Goal: Information Seeking & Learning: Learn about a topic

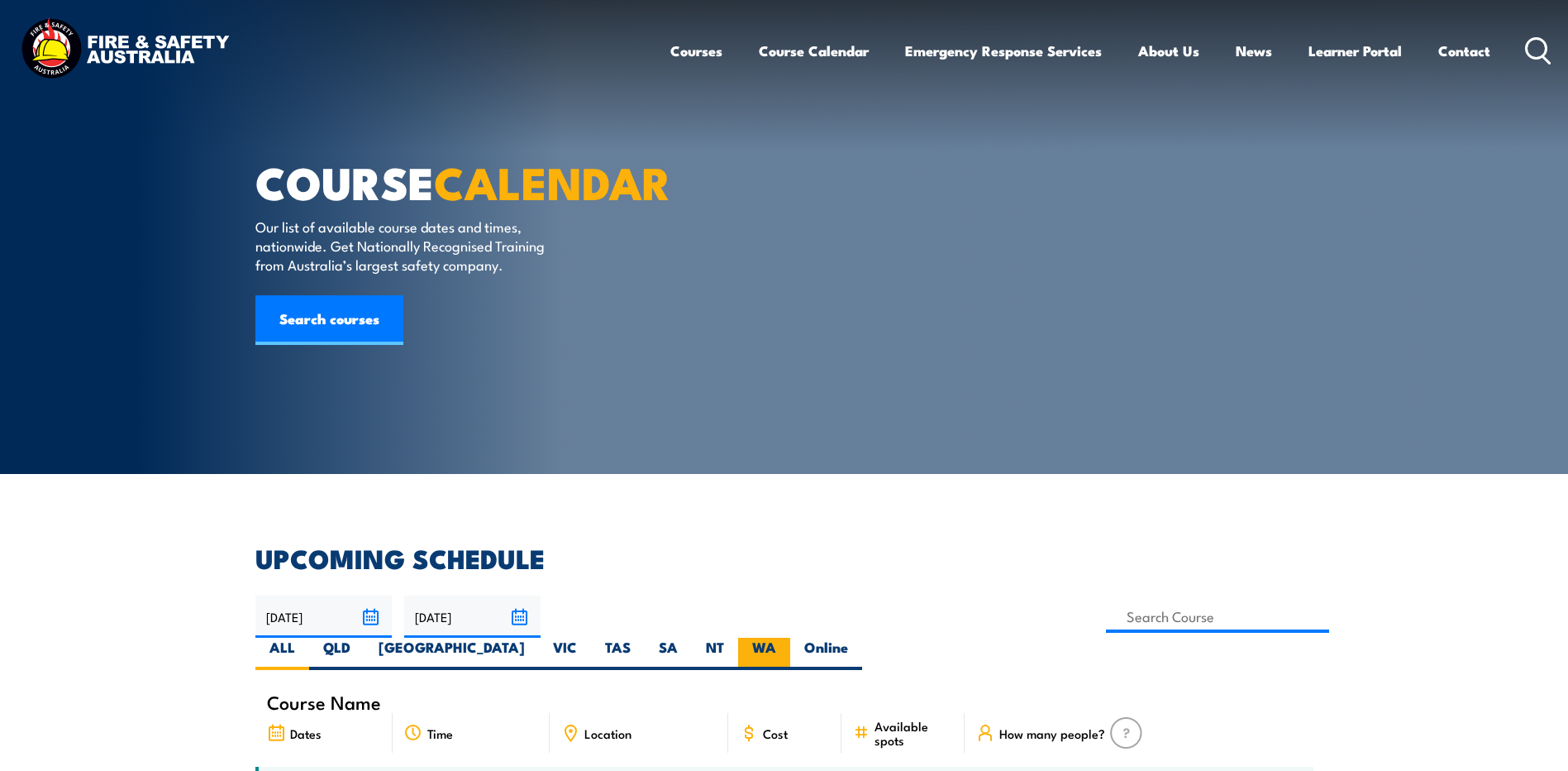
click at [790, 637] on label "WA" at bounding box center [765, 653] width 52 height 32
click at [787, 637] on input "WA" at bounding box center [781, 642] width 10 height 11
radio input "true"
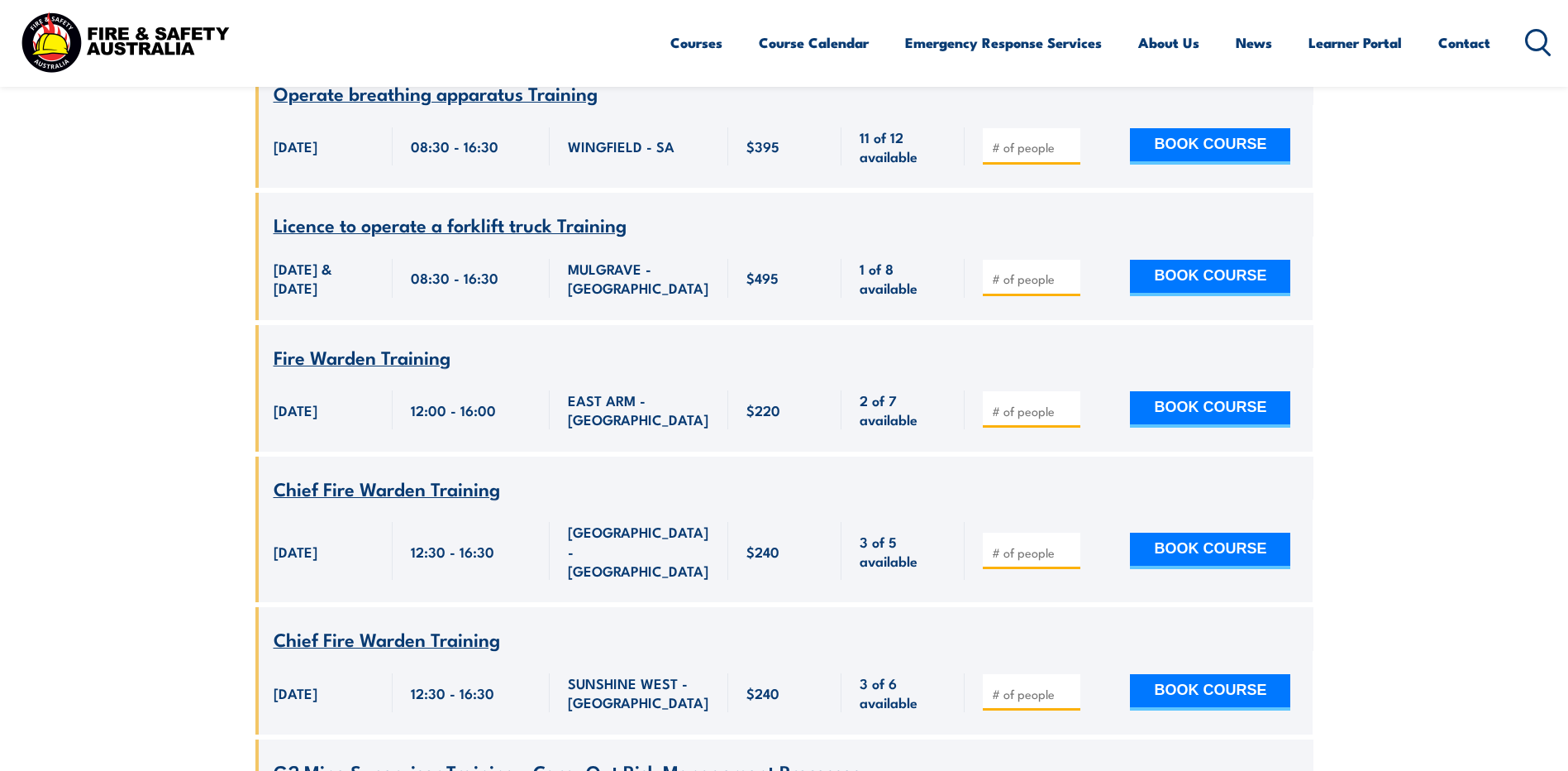
scroll to position [2004, 0]
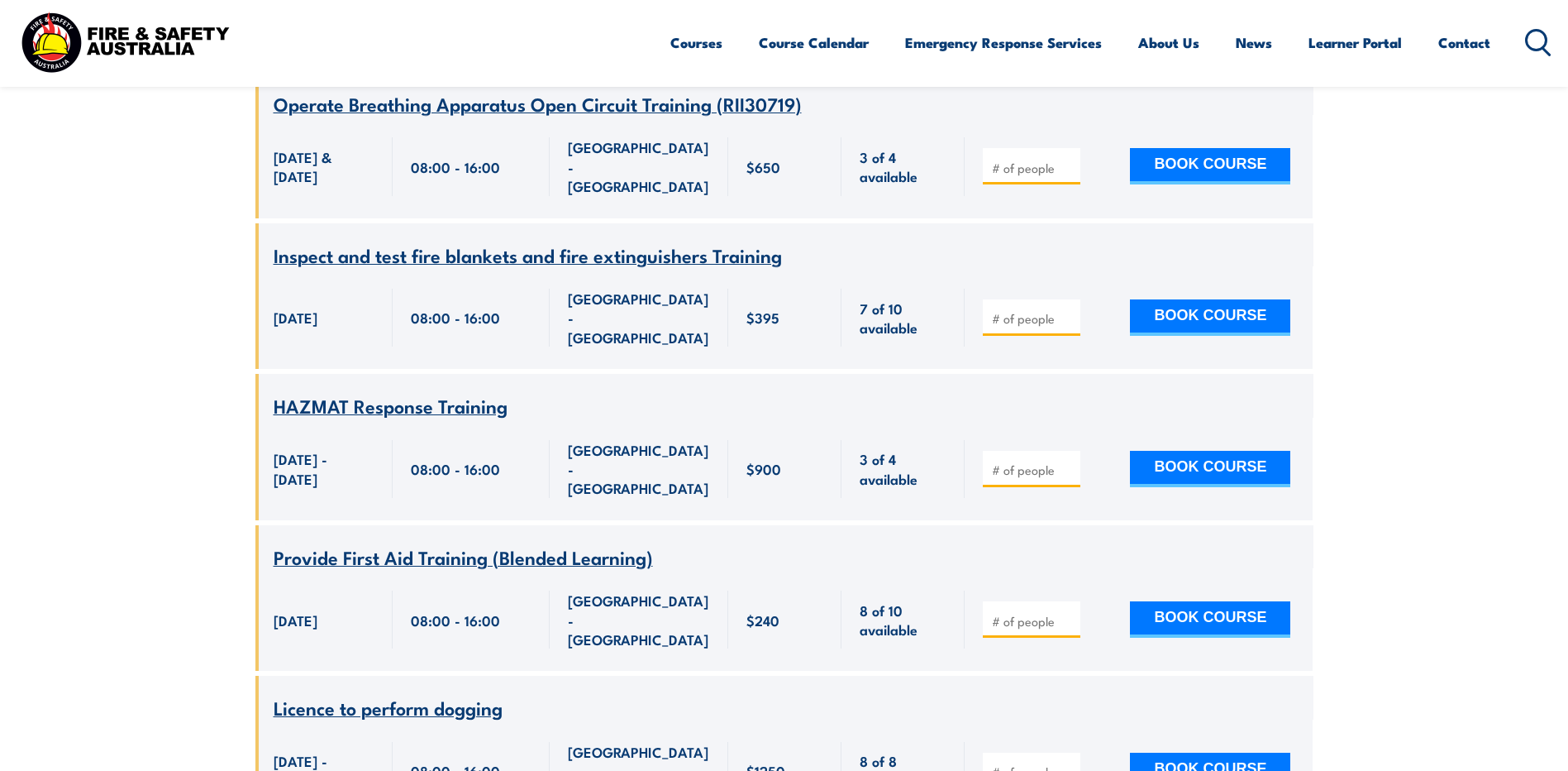
scroll to position [6179, 0]
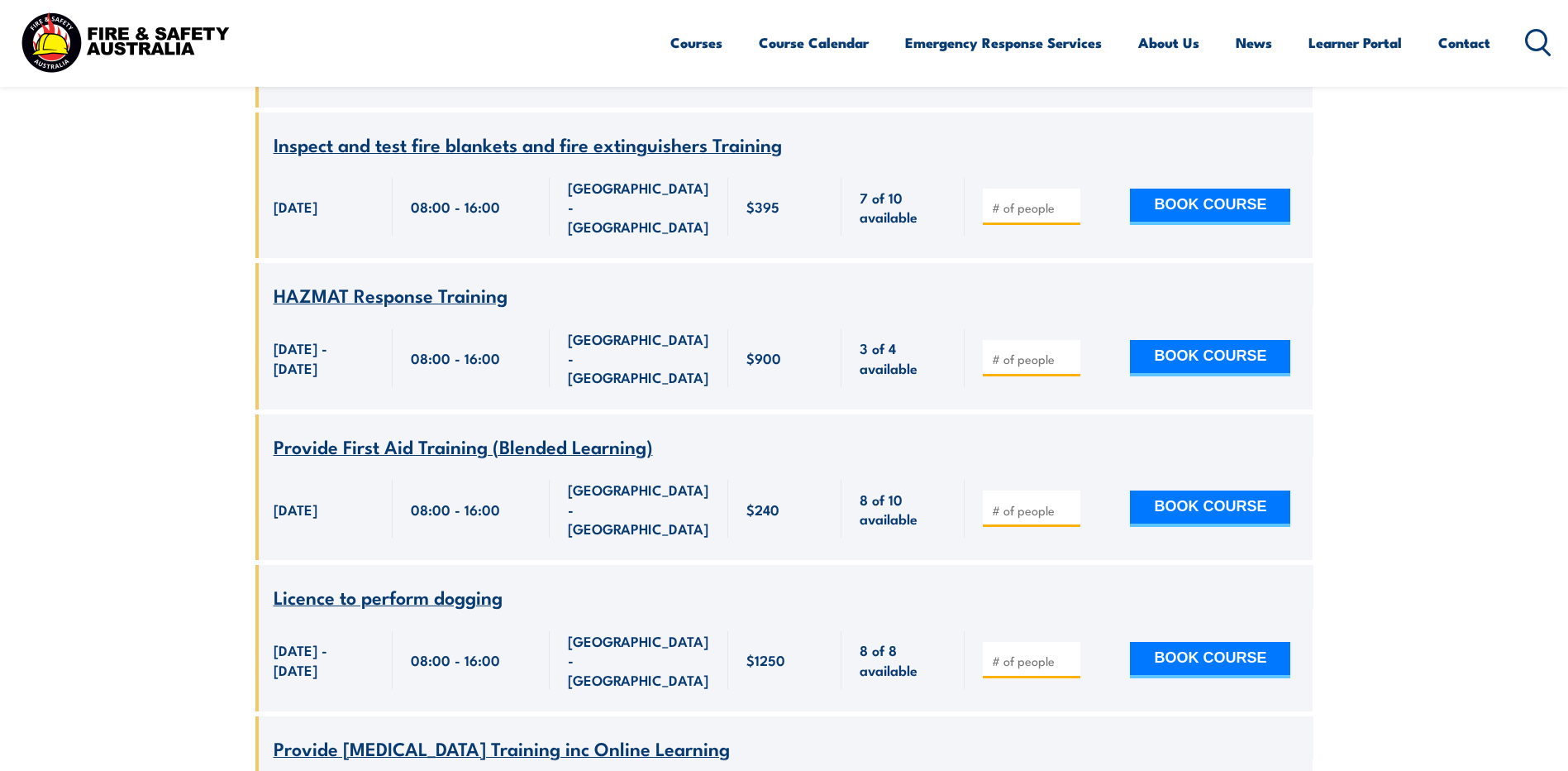
click at [1534, 42] on icon at bounding box center [1538, 42] width 26 height 27
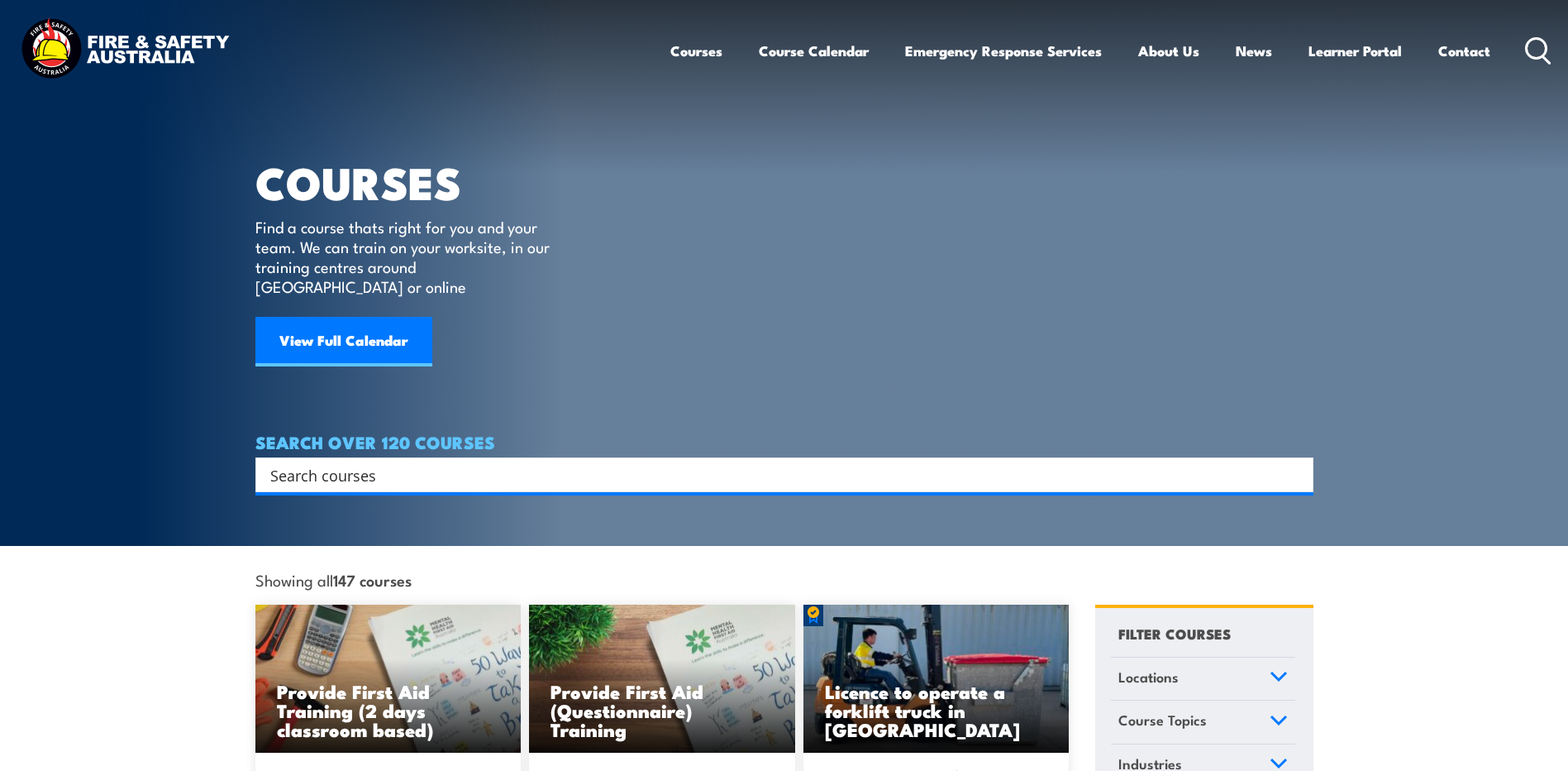
click at [811, 462] on input "Search input" at bounding box center [774, 474] width 1007 height 25
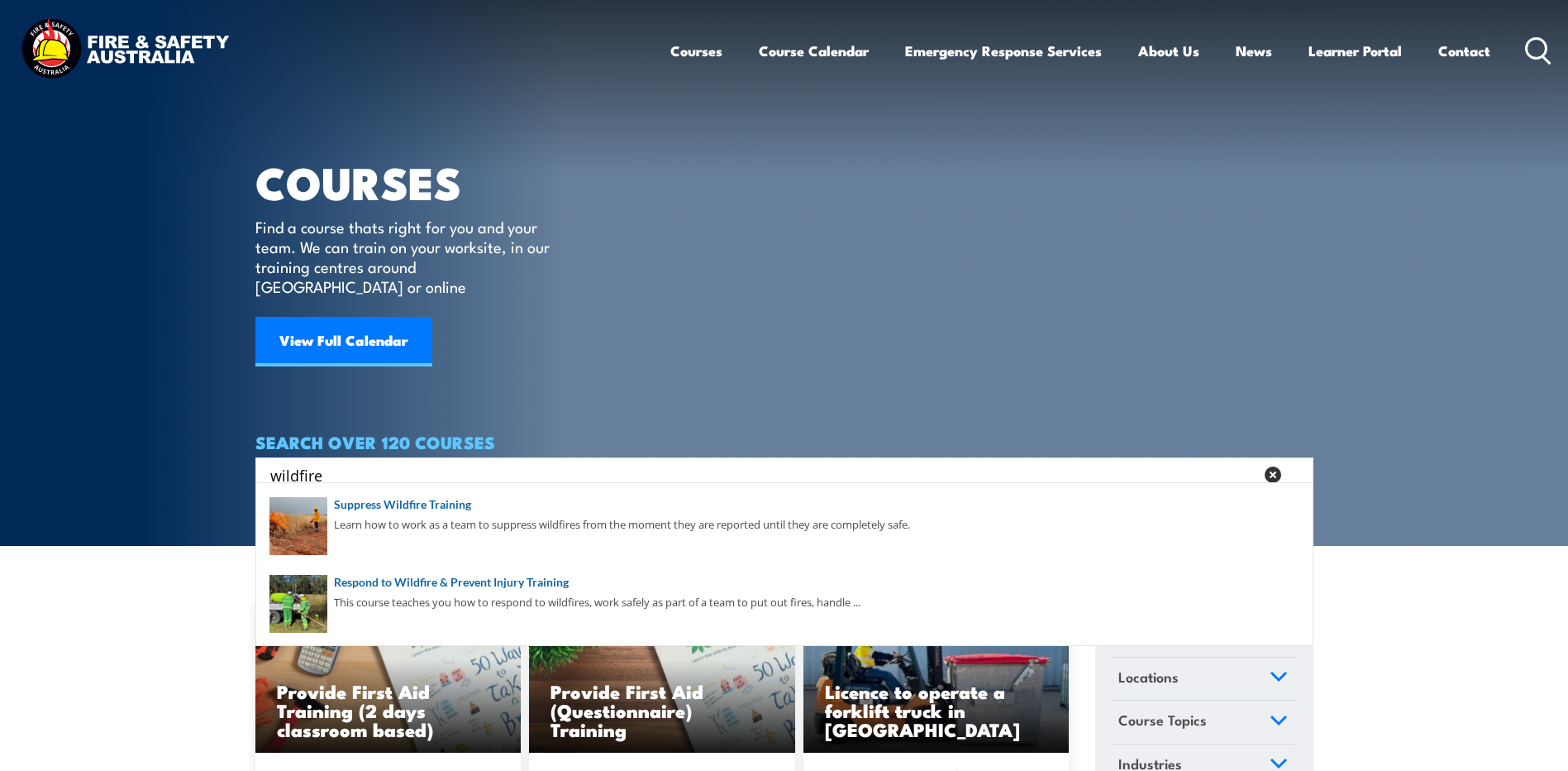
type input "wildfire"
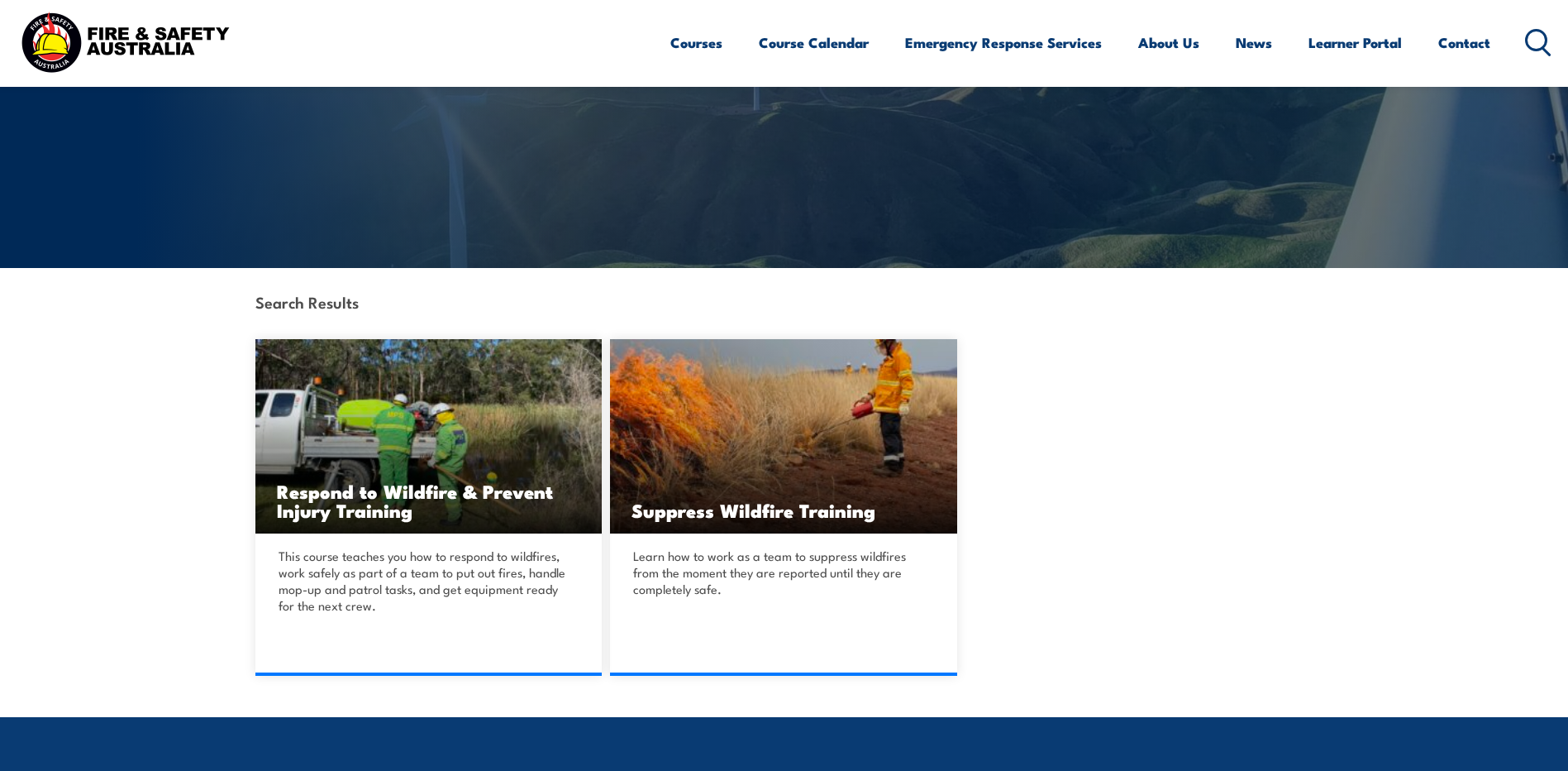
scroll to position [238, 0]
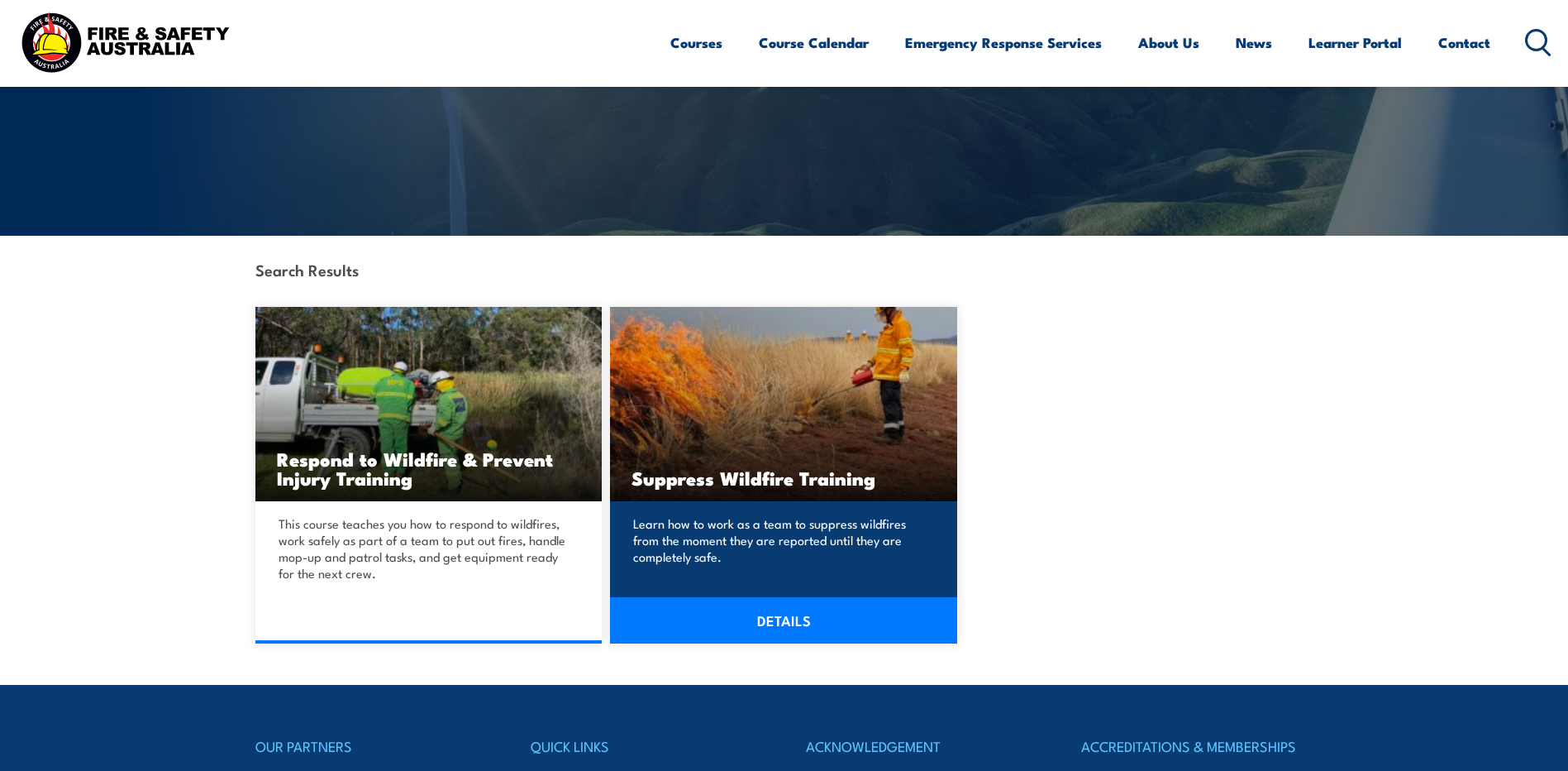
click at [799, 511] on div "Learn how to work as a team to suppress wildfires from the moment they are repo…" at bounding box center [783, 564] width 347 height 126
click at [772, 608] on link "DETAILS" at bounding box center [783, 620] width 347 height 46
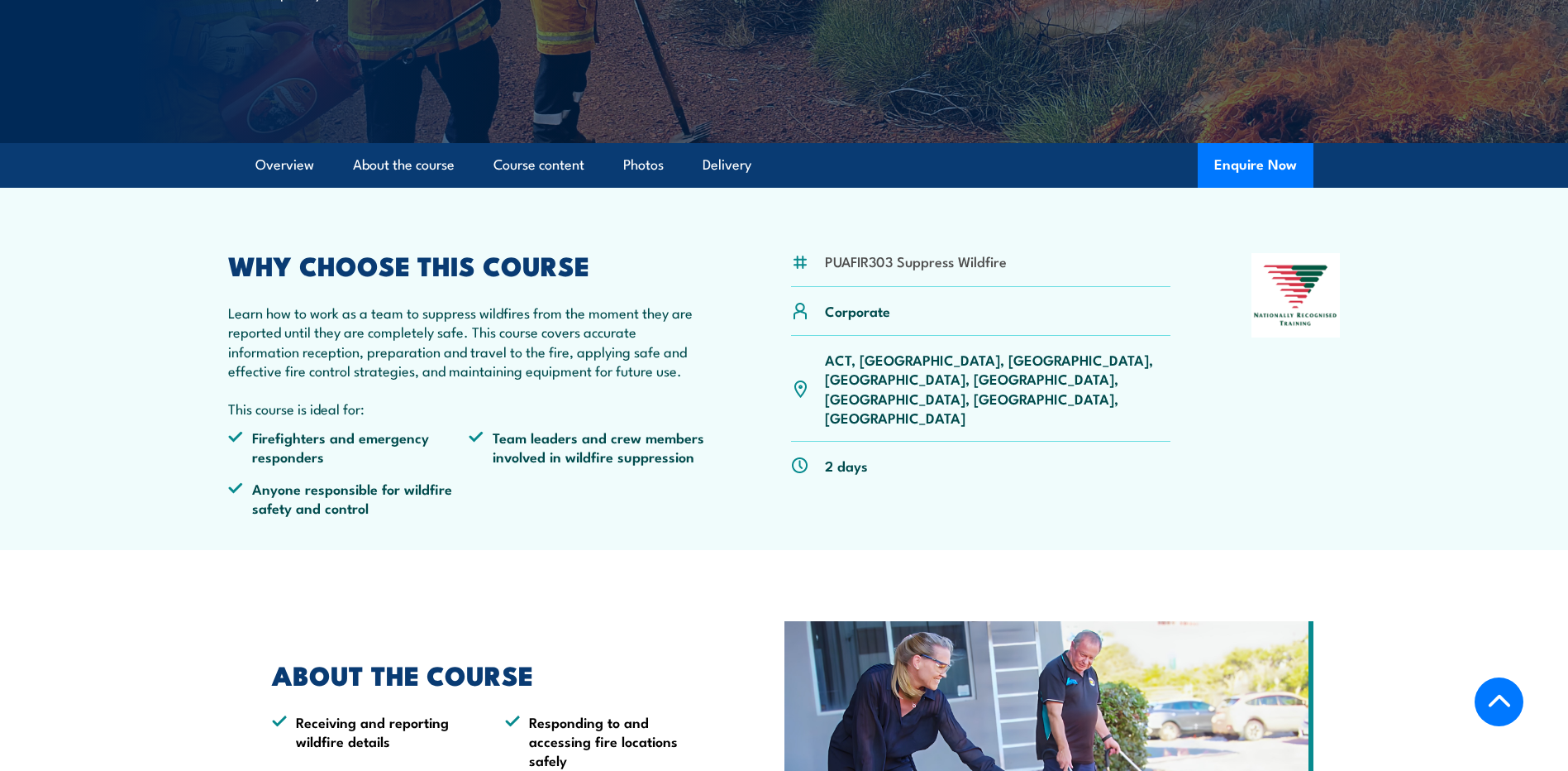
scroll to position [277, 0]
